Goal: Task Accomplishment & Management: Use online tool/utility

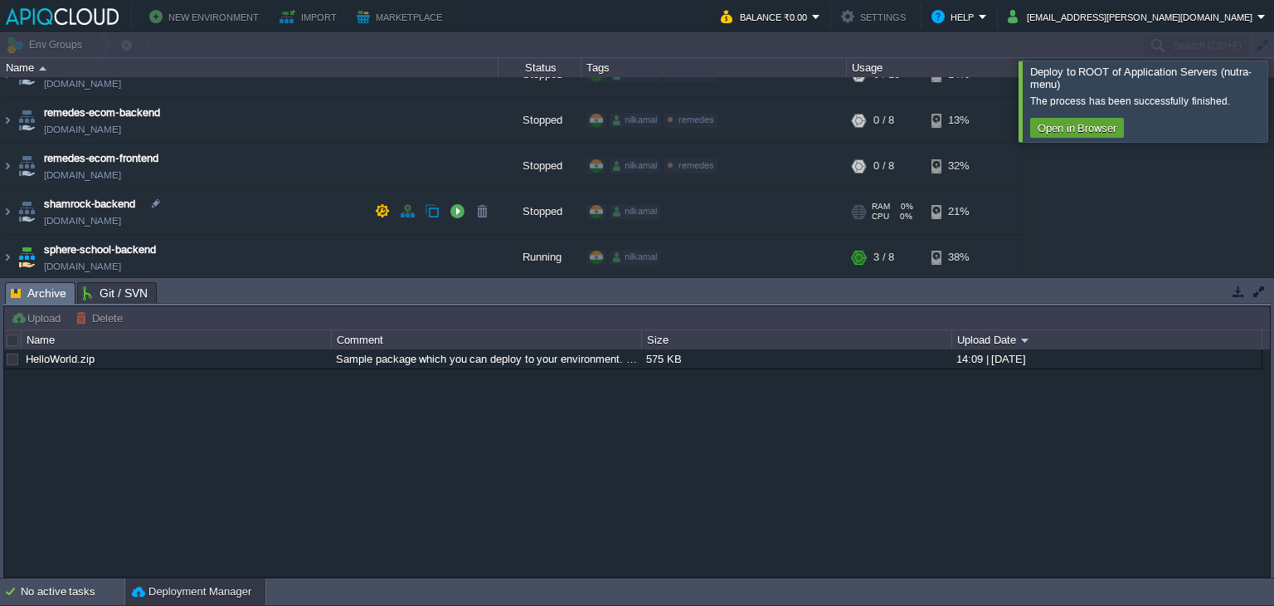
scroll to position [685, 0]
drag, startPoint x: 12, startPoint y: 260, endPoint x: 46, endPoint y: 271, distance: 35.9
click at [12, 260] on img at bounding box center [7, 258] width 13 height 45
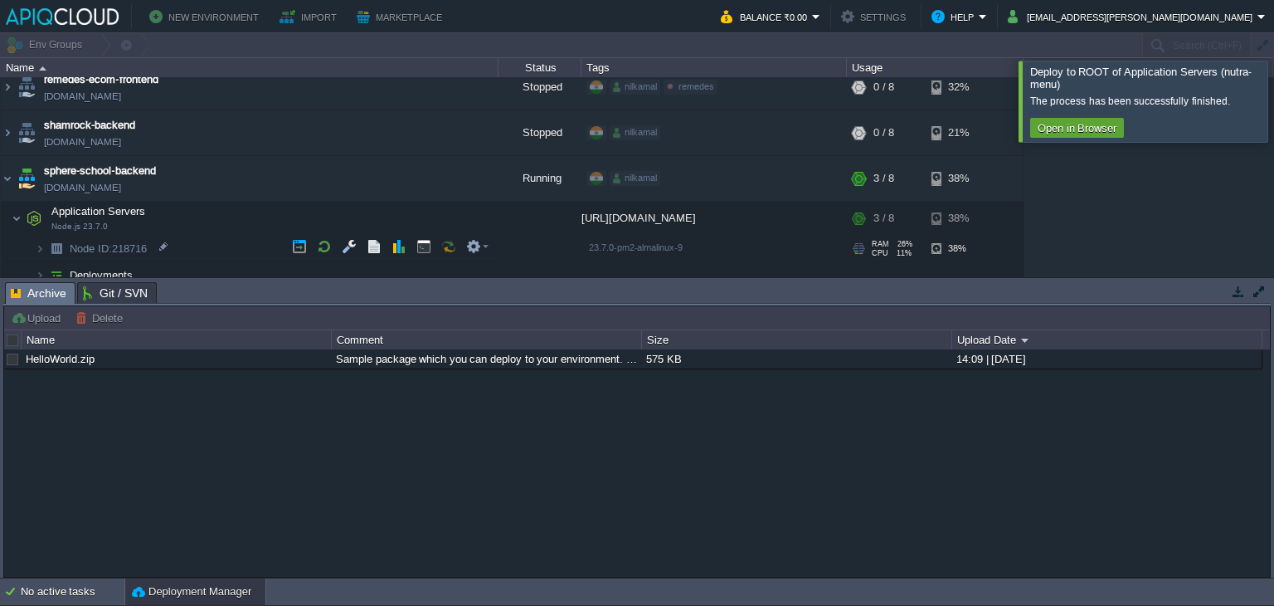
scroll to position [772, 0]
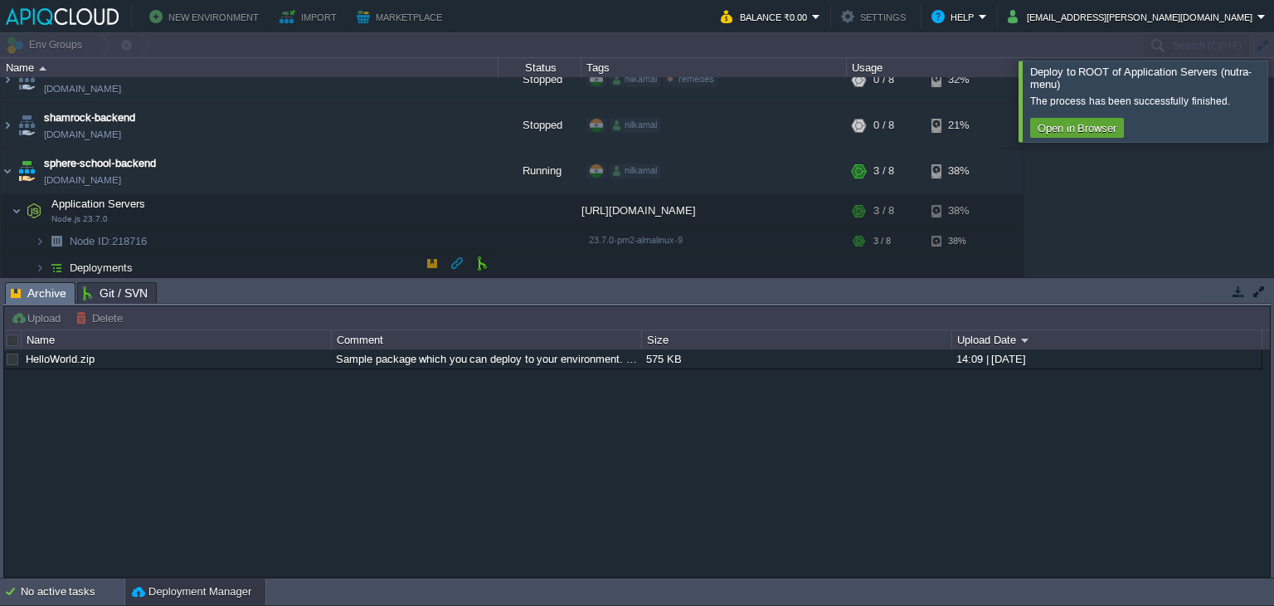
click at [92, 260] on span "Deployments" at bounding box center [101, 267] width 67 height 14
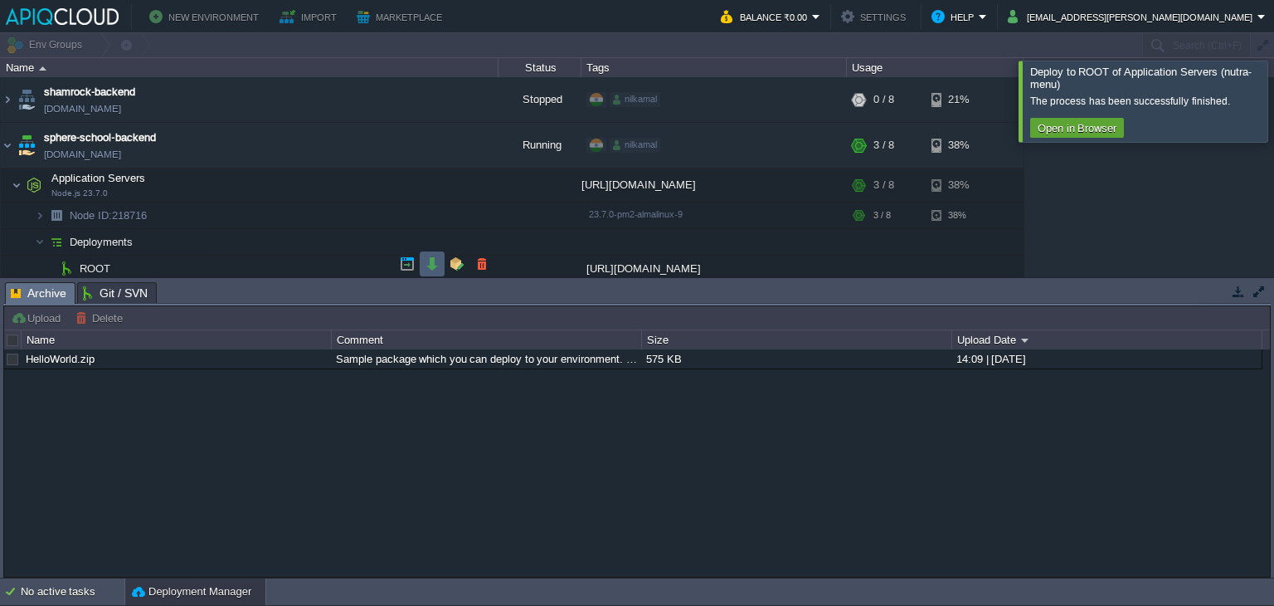
click at [438, 263] on button "button" at bounding box center [432, 263] width 15 height 15
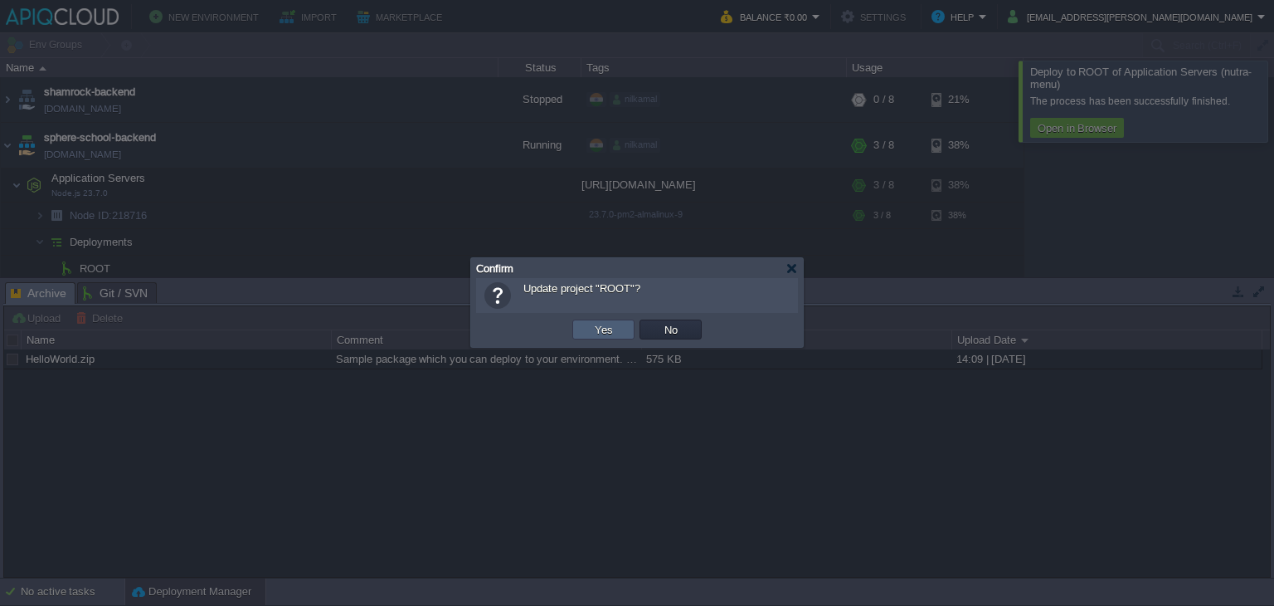
click at [624, 333] on td "Yes" at bounding box center [603, 329] width 62 height 20
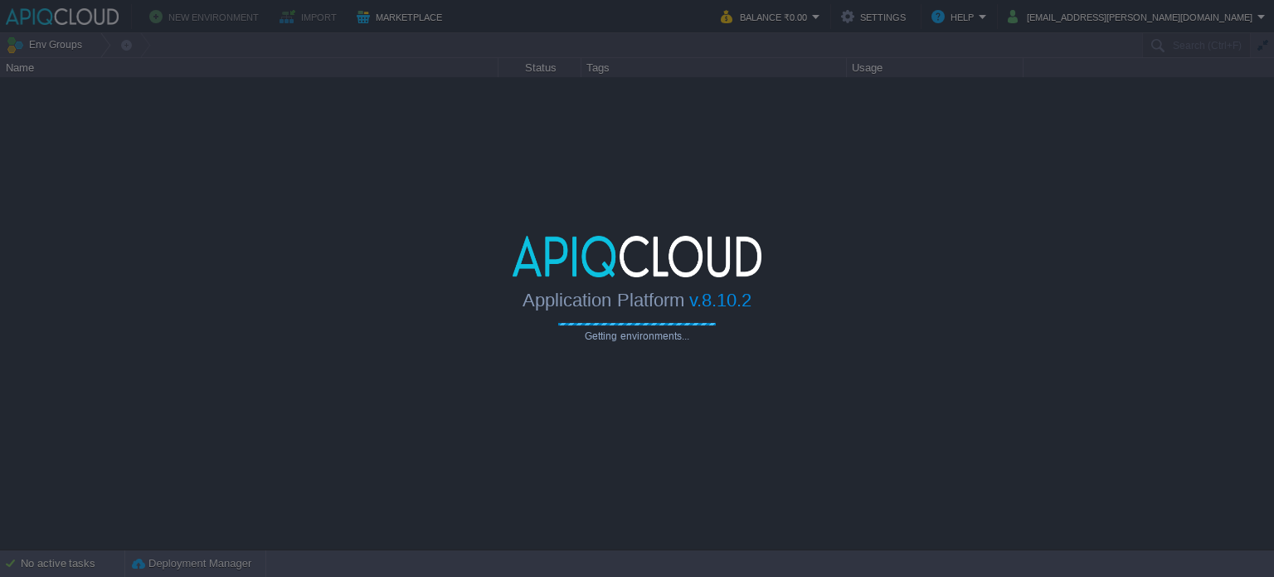
type input "Search (Ctrl+F)"
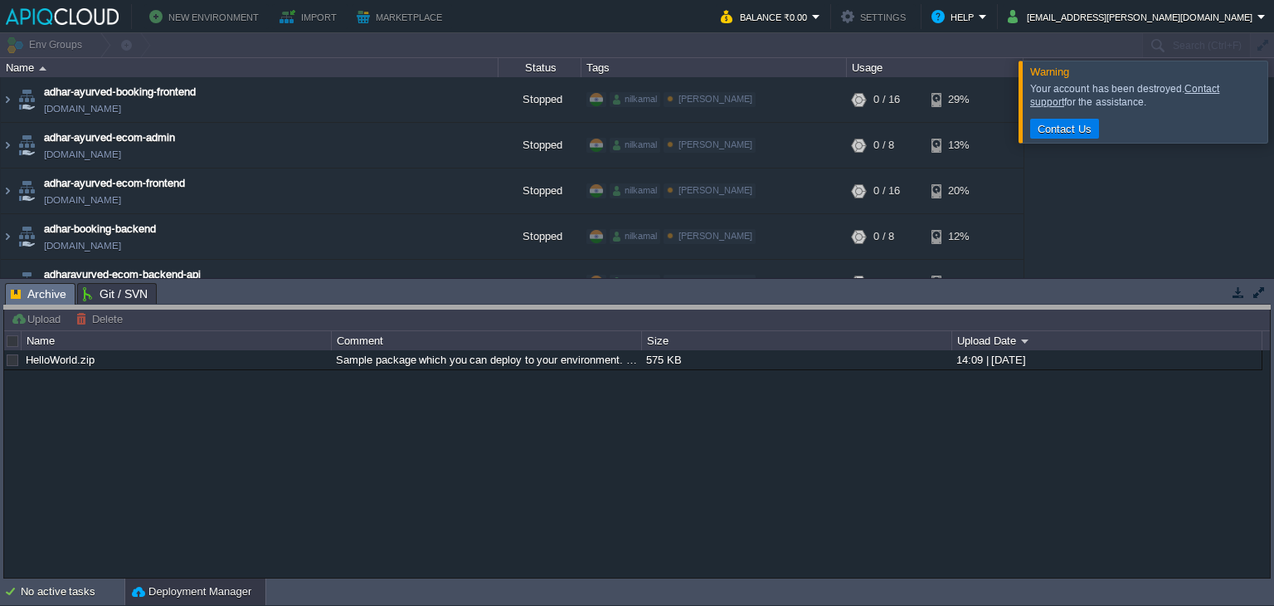
drag, startPoint x: 327, startPoint y: 306, endPoint x: 325, endPoint y: 358, distance: 52.3
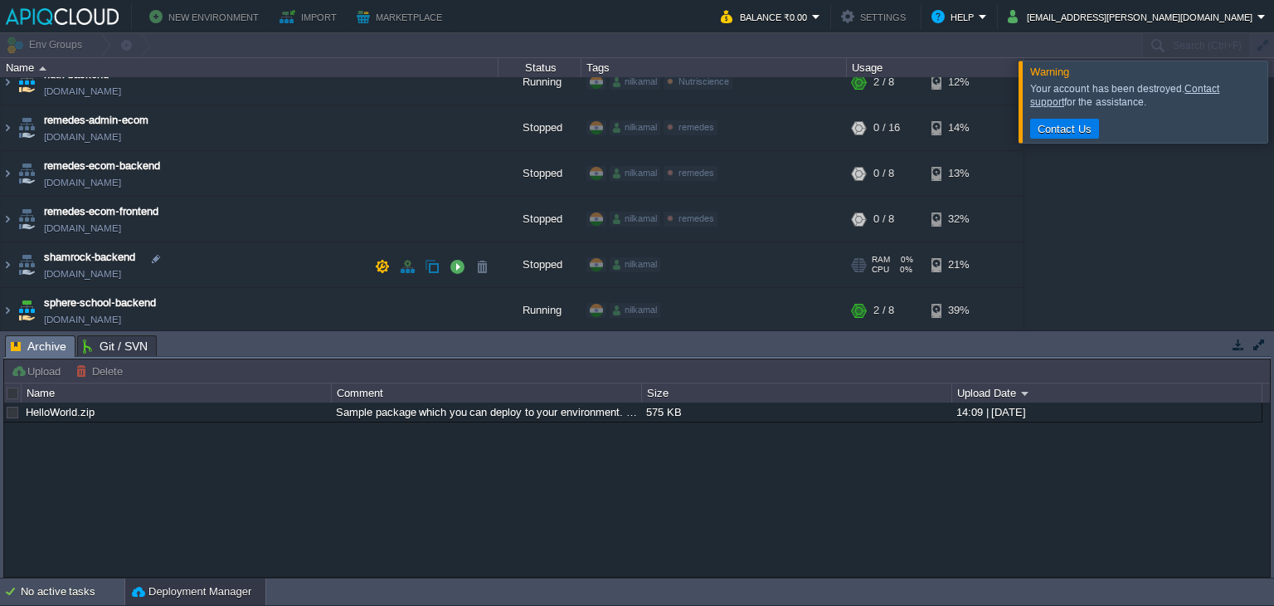
scroll to position [519, 0]
click at [3, 303] on img at bounding box center [7, 310] width 13 height 45
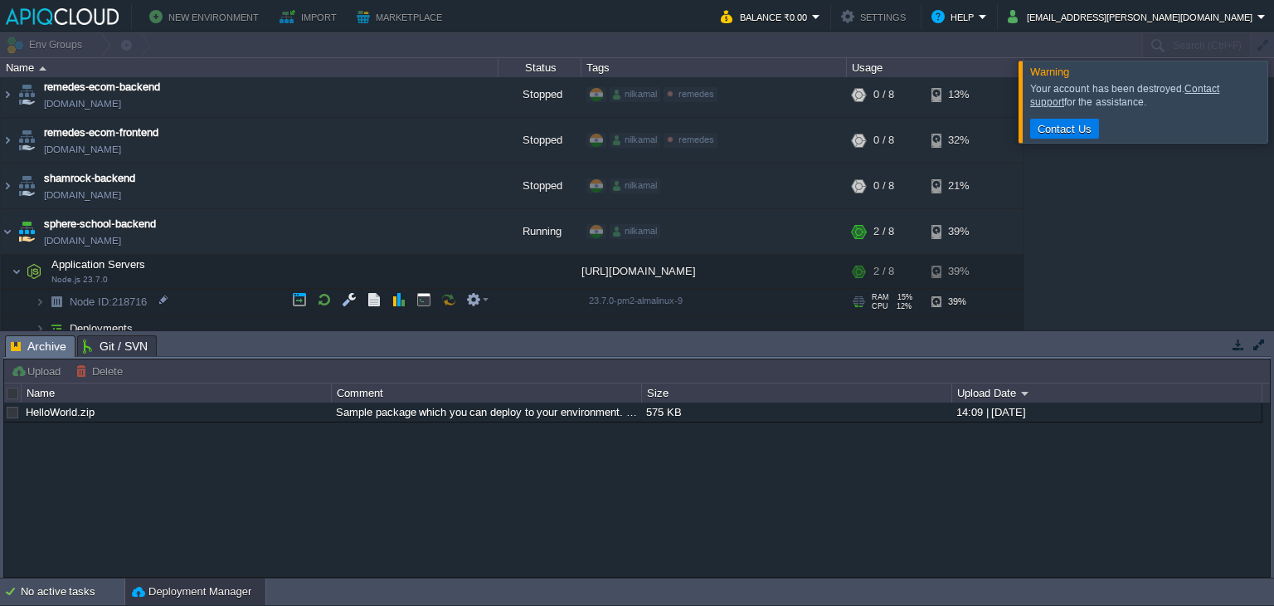
scroll to position [606, 0]
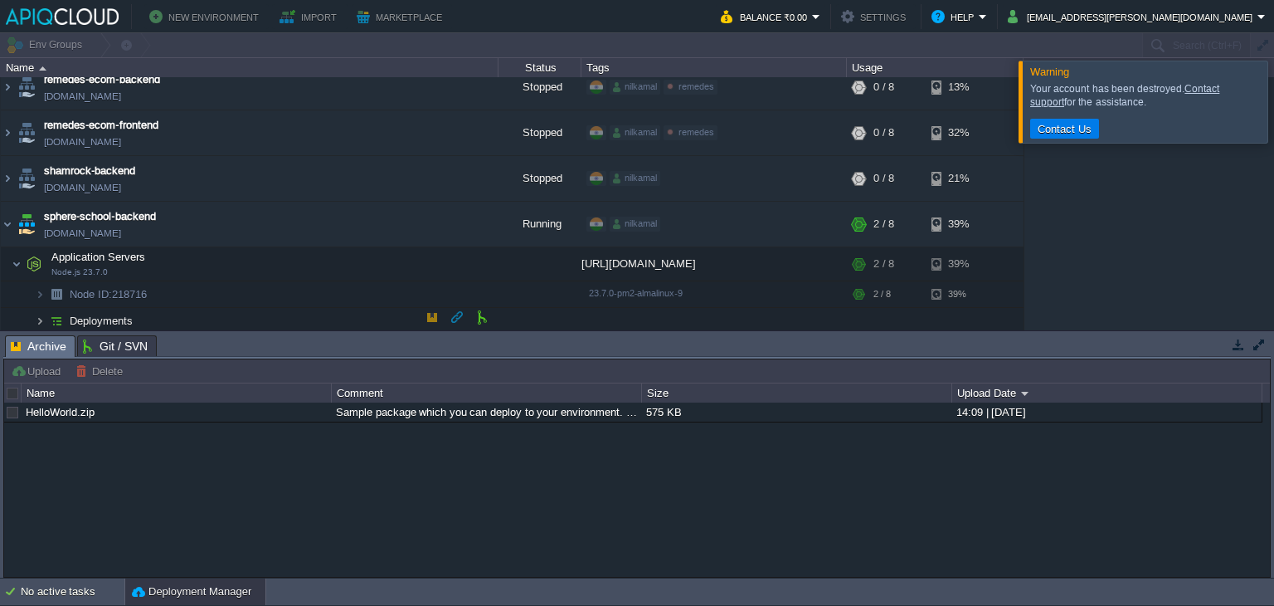
click at [36, 319] on img at bounding box center [40, 321] width 10 height 26
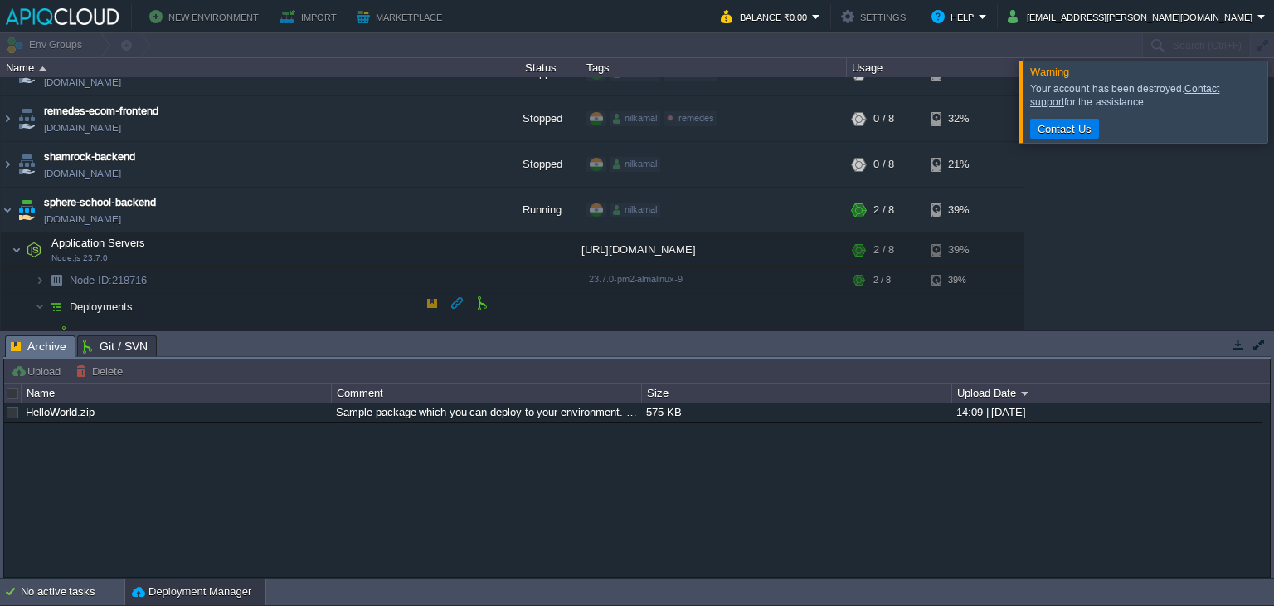
scroll to position [632, 0]
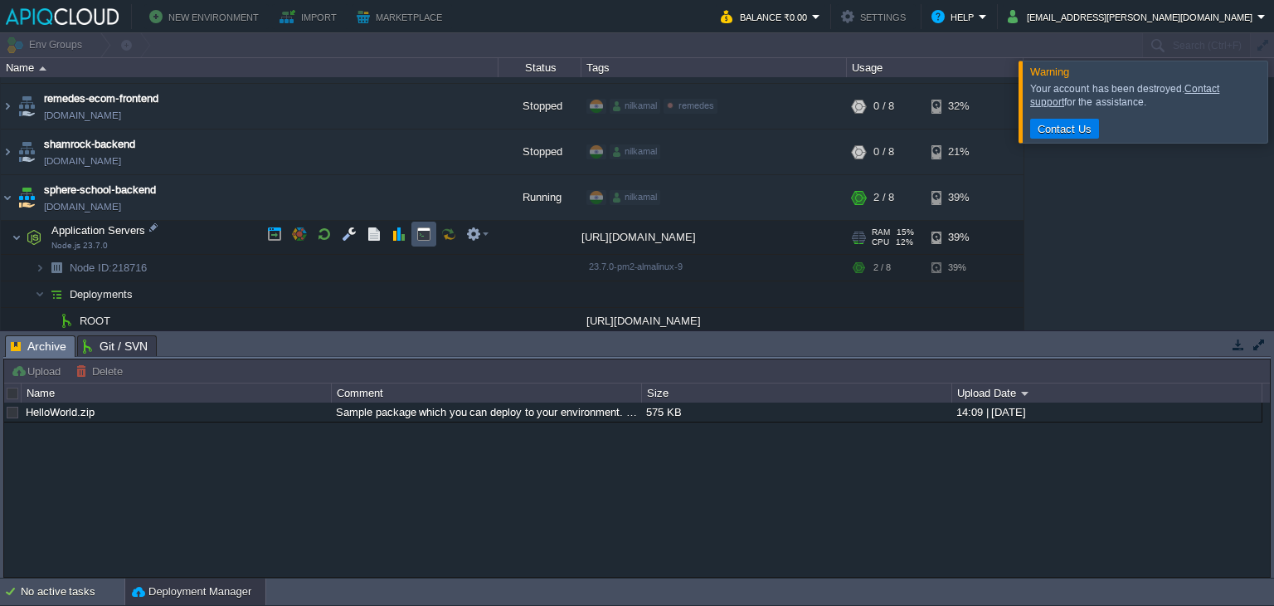
click at [419, 237] on button "button" at bounding box center [423, 233] width 15 height 15
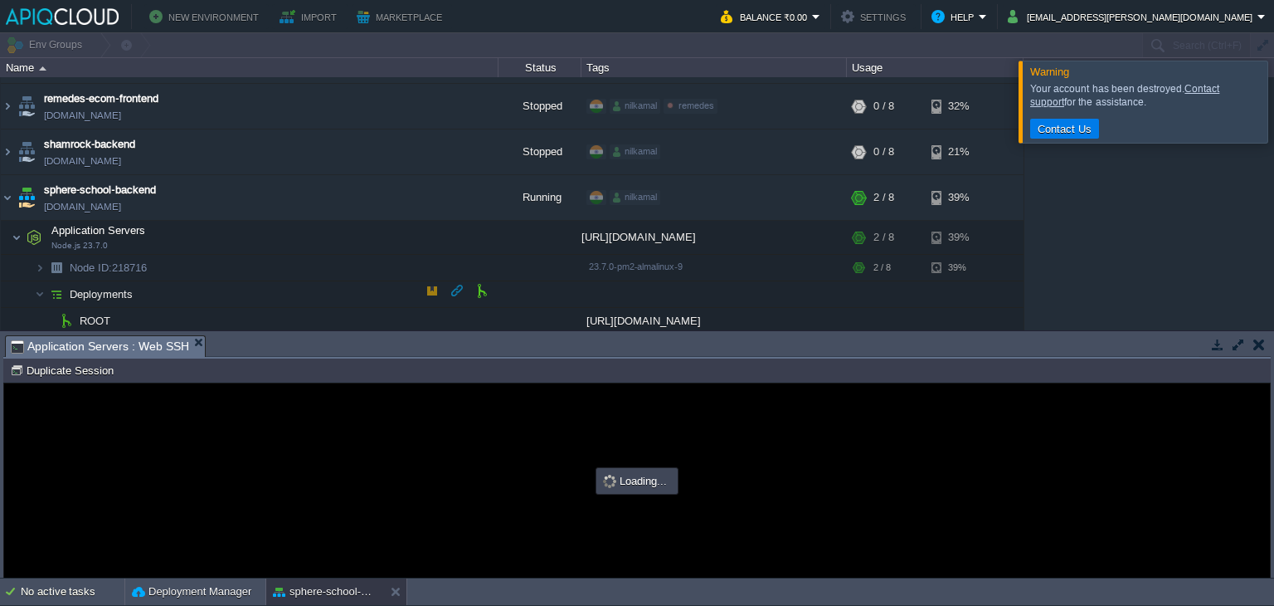
scroll to position [0, 0]
type input "#000000"
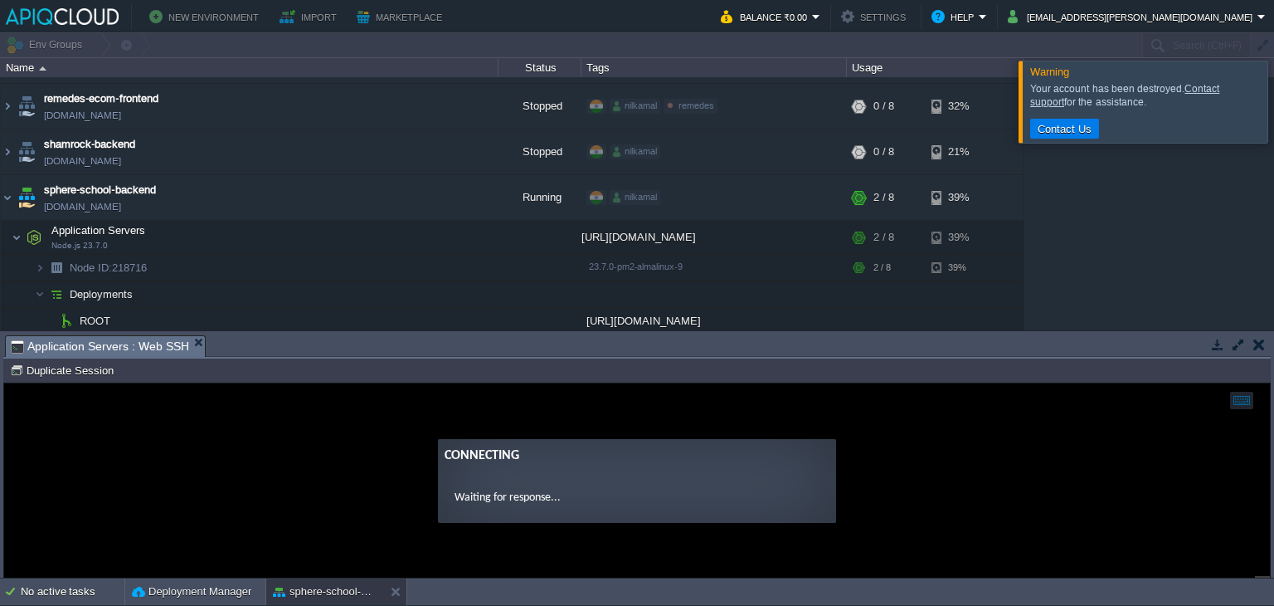
click at [684, 362] on td "Node ID: 218716 Duplicate Session" at bounding box center [637, 370] width 1264 height 20
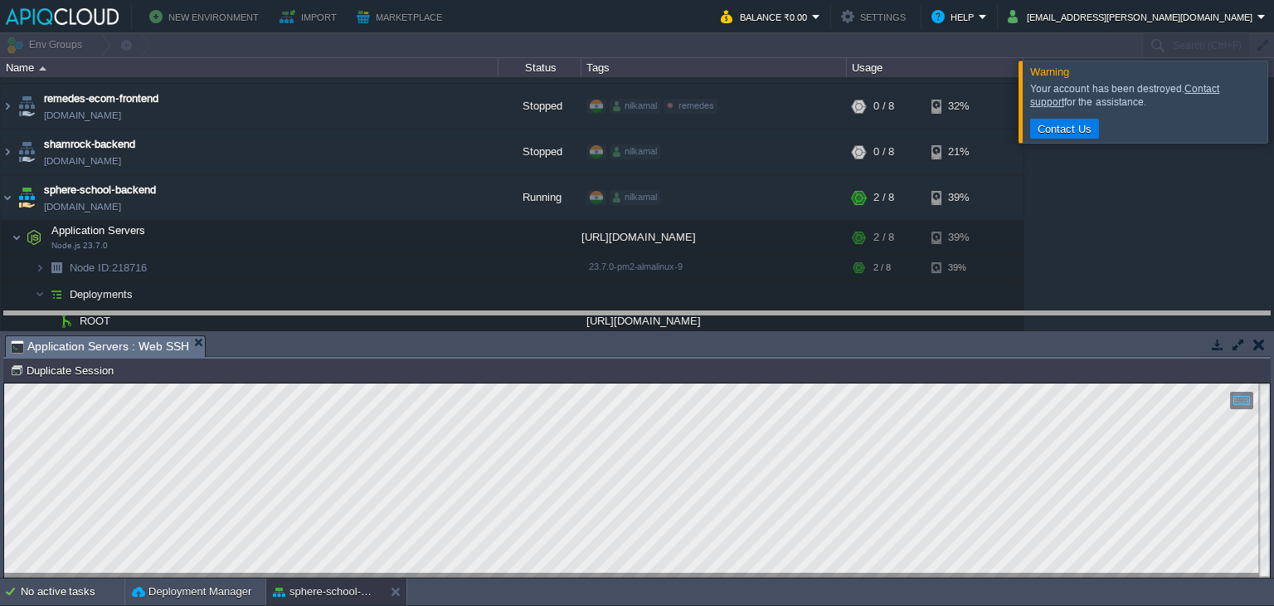
drag, startPoint x: 696, startPoint y: 357, endPoint x: 719, endPoint y: 331, distance: 34.7
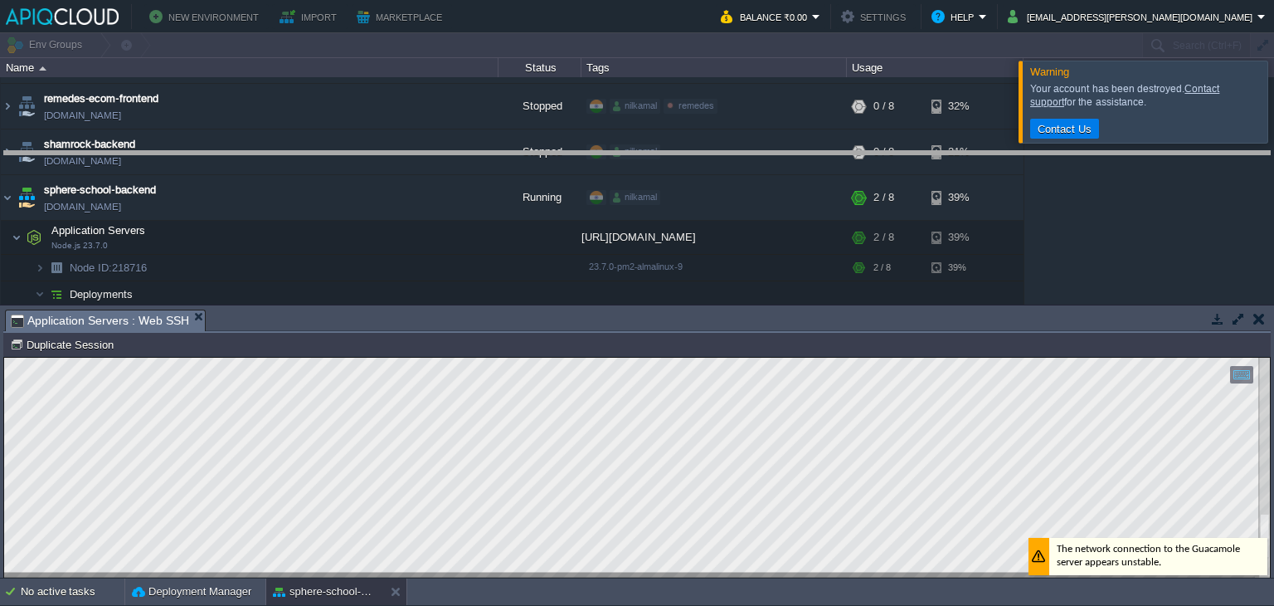
drag, startPoint x: 466, startPoint y: 331, endPoint x: 479, endPoint y: 173, distance: 158.9
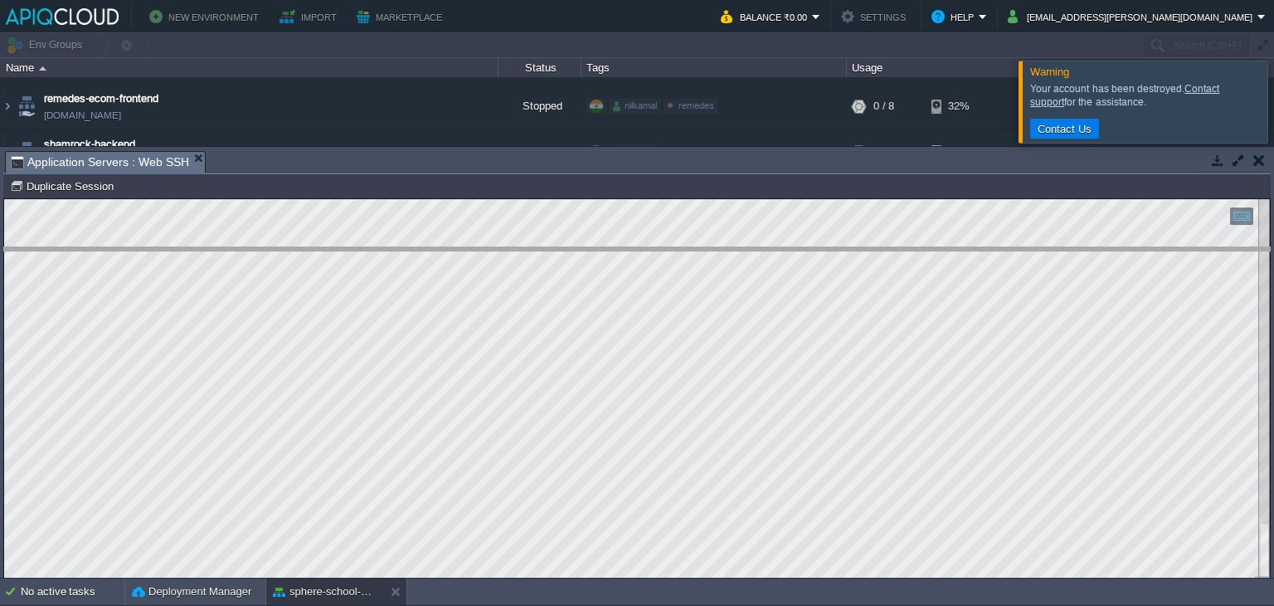
drag, startPoint x: 341, startPoint y: 170, endPoint x: 341, endPoint y: 380, distance: 209.9
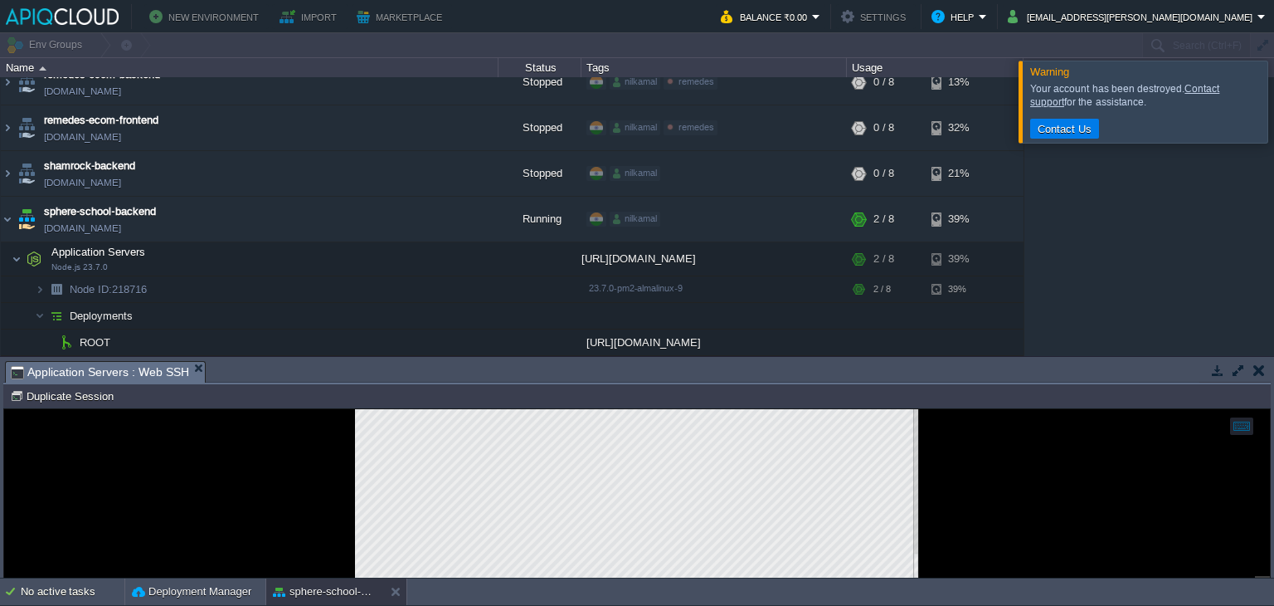
scroll to position [607, 0]
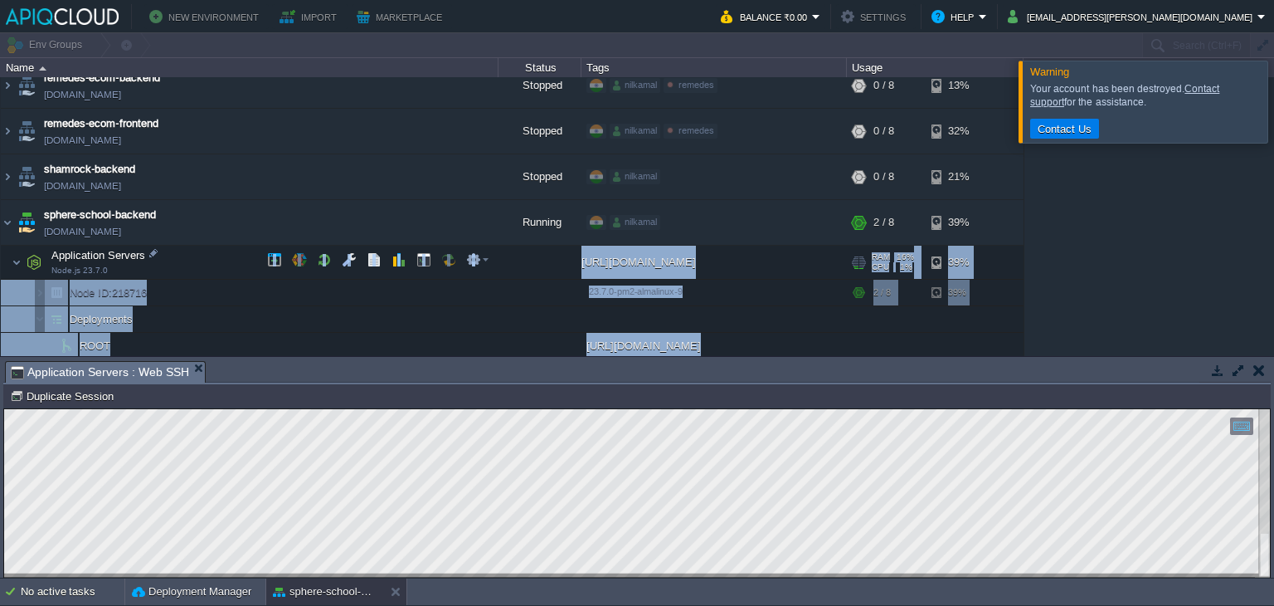
drag, startPoint x: 490, startPoint y: 384, endPoint x: 524, endPoint y: 260, distance: 129.0
click at [524, 260] on div "Env Groups Search (Ctrl+F) auto-gen Name Status Tags Usage adhar-ayurved-bookin…" at bounding box center [637, 305] width 1274 height 545
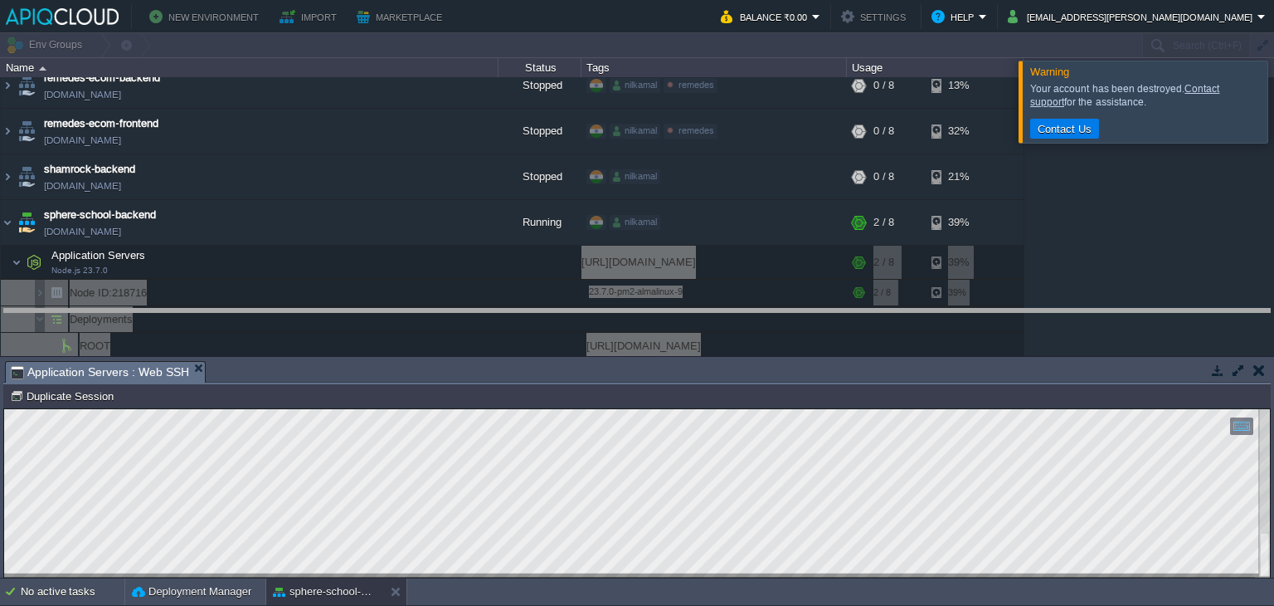
drag, startPoint x: 528, startPoint y: 382, endPoint x: 523, endPoint y: 333, distance: 49.1
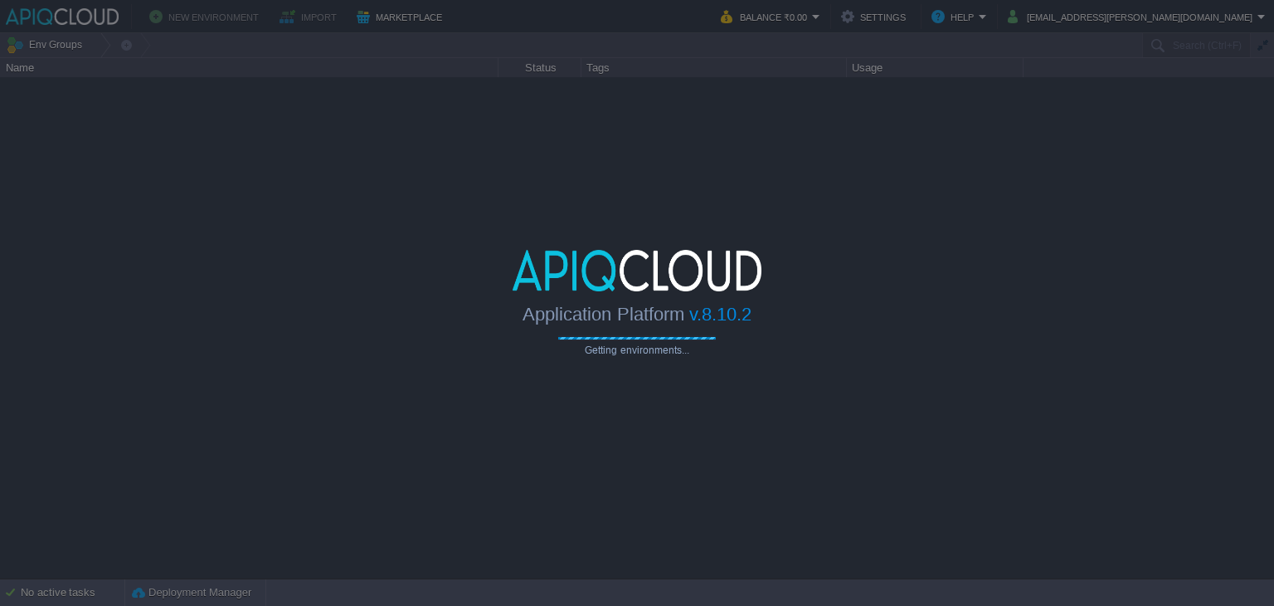
type input "Search (Ctrl+F)"
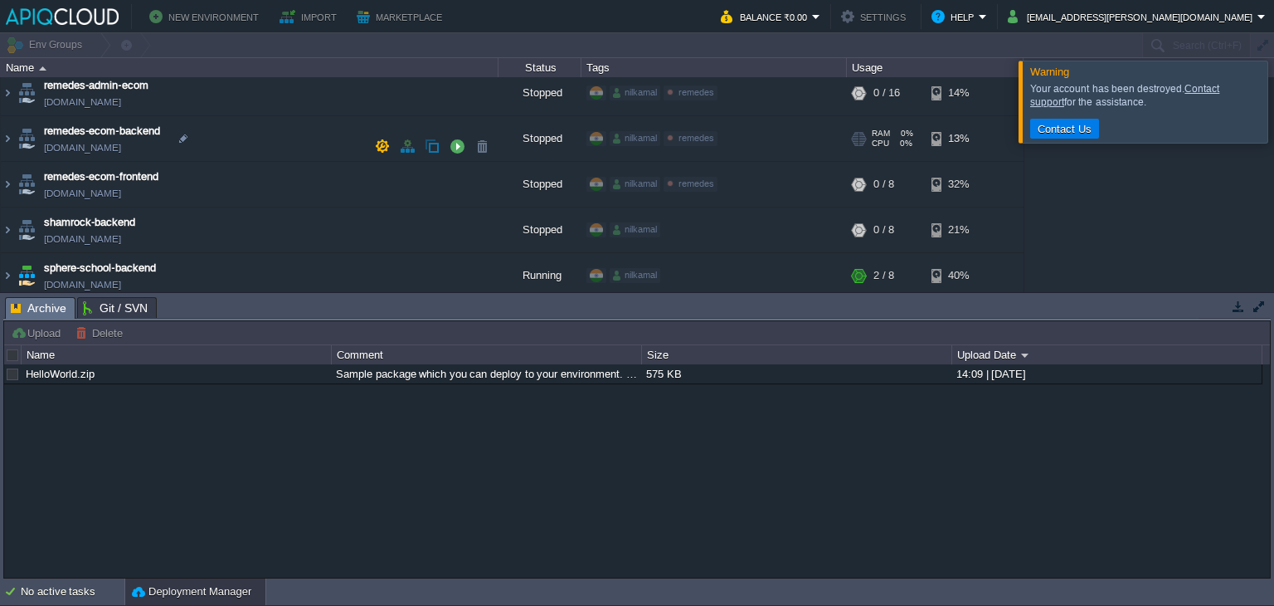
scroll to position [557, 0]
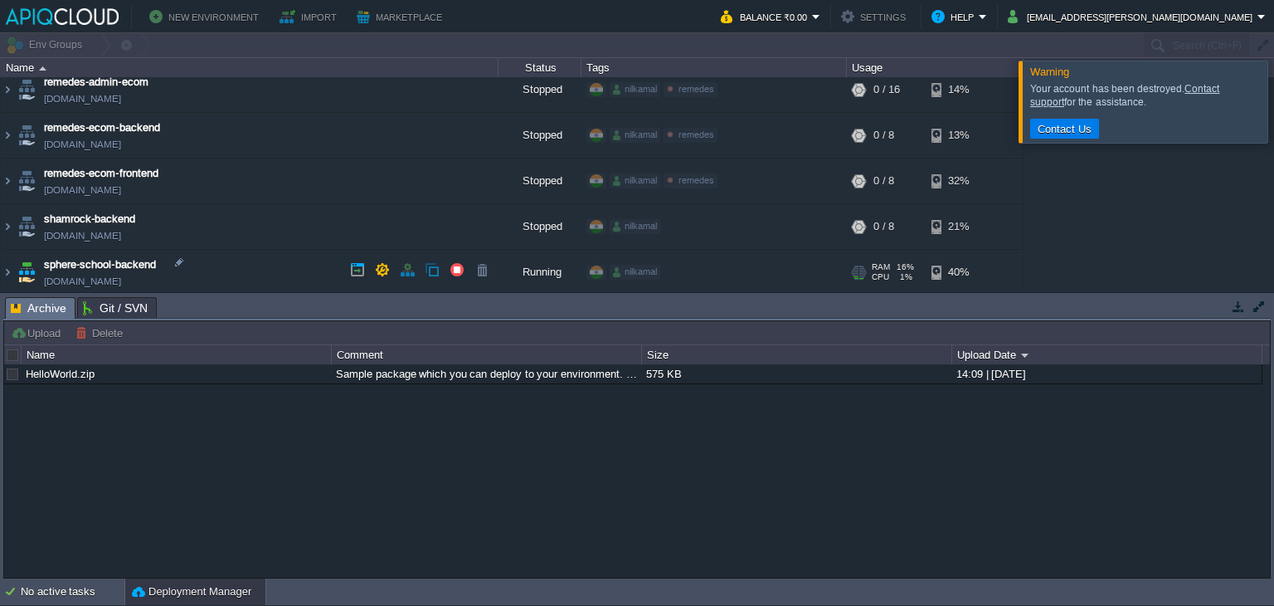
click at [15, 260] on img at bounding box center [26, 272] width 23 height 45
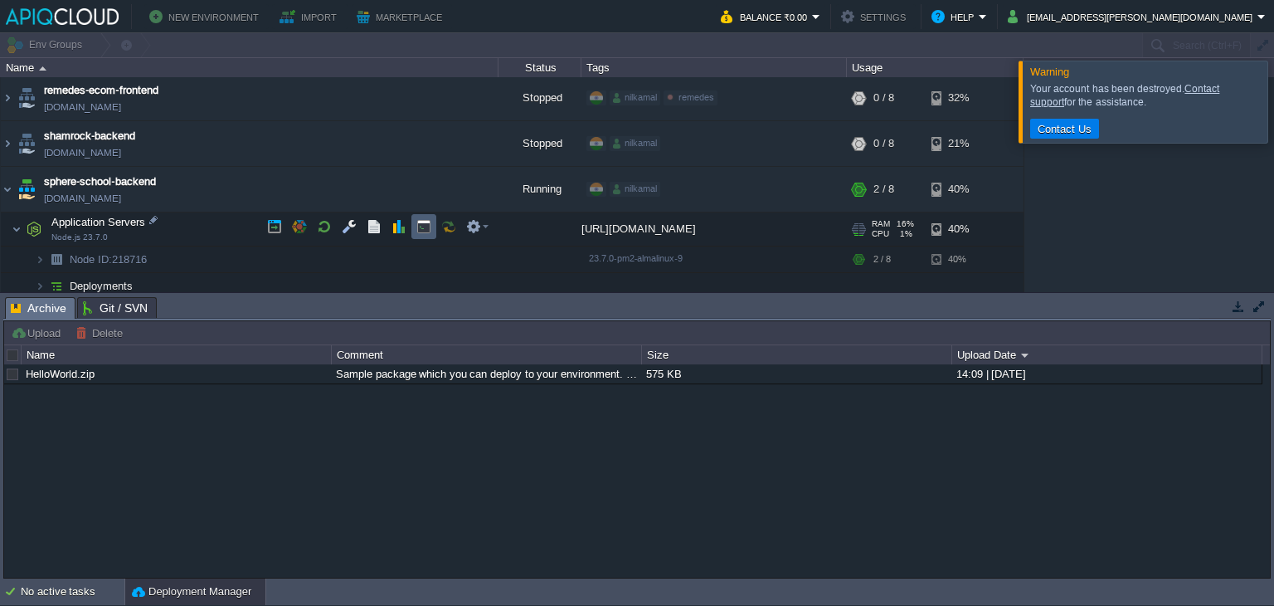
click at [425, 227] on button "button" at bounding box center [423, 226] width 15 height 15
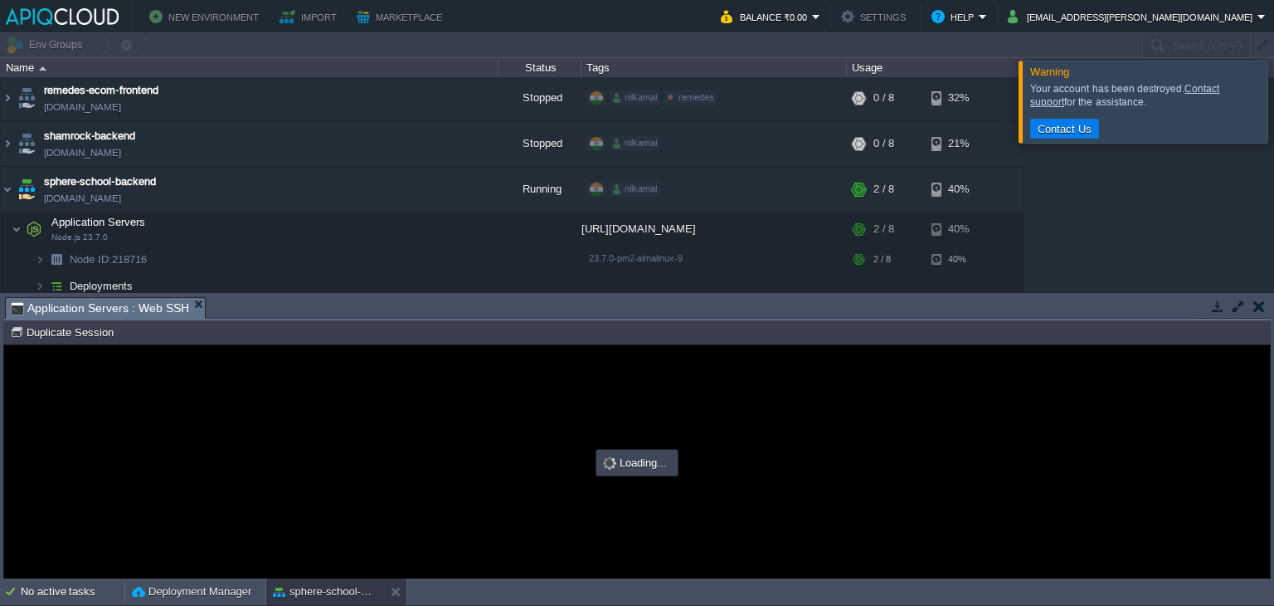
scroll to position [0, 0]
type input "#000000"
